Goal: Navigation & Orientation: Understand site structure

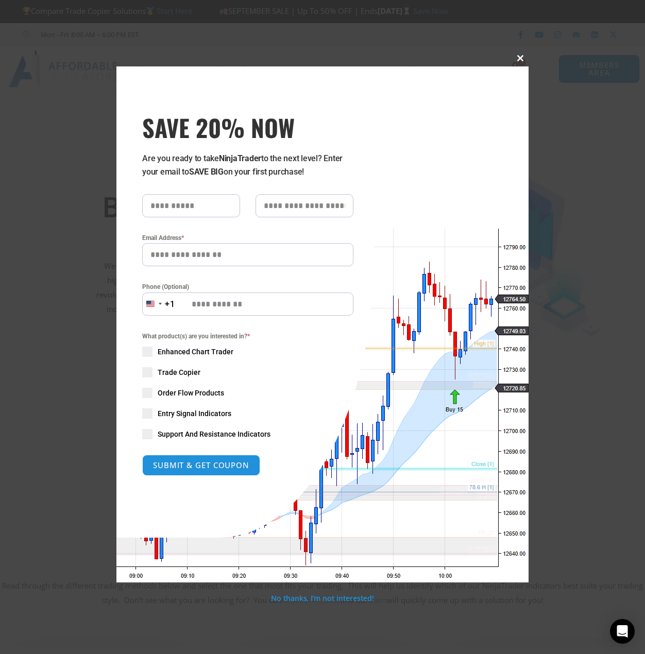
click at [523, 58] on span at bounding box center [520, 58] width 16 height 6
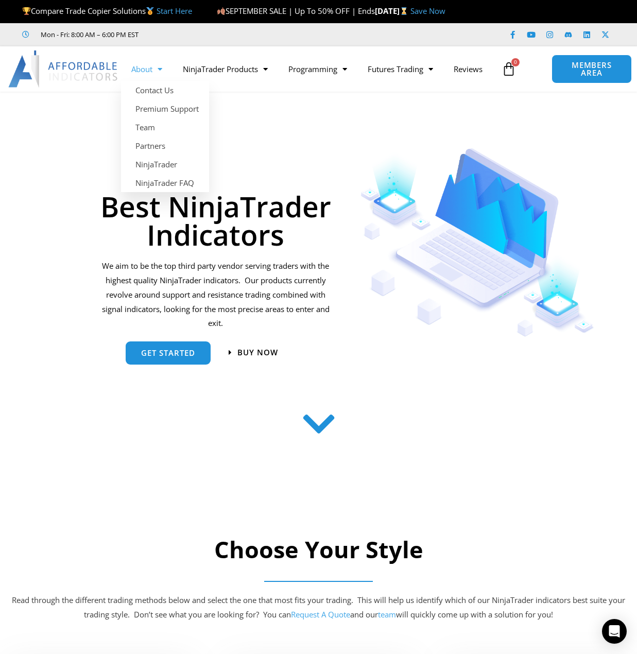
click at [158, 60] on span "Menu" at bounding box center [157, 69] width 10 height 18
